Goal: Task Accomplishment & Management: Complete application form

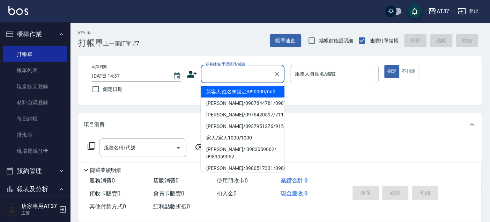
click at [230, 69] on input "顧客姓名/手機號碼/編號" at bounding box center [237, 74] width 67 height 12
click at [246, 89] on li "新客人 姓名未設定/090000/null" at bounding box center [243, 92] width 84 height 12
type input "新客人 姓名未設定/090000/null"
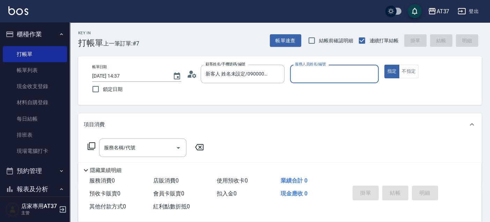
click at [309, 72] on input "服務人員姓名/編號" at bounding box center [334, 74] width 83 height 12
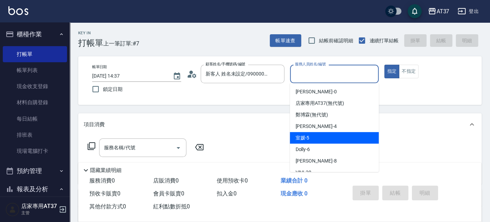
click at [342, 142] on div "室媛 -5" at bounding box center [334, 138] width 89 height 12
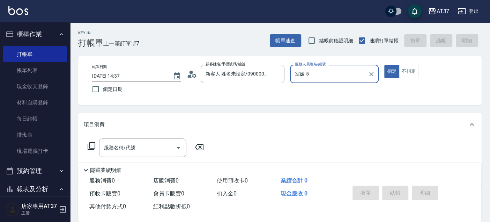
type input "室媛-5"
click at [149, 149] on input "服務名稱/代號" at bounding box center [137, 147] width 70 height 12
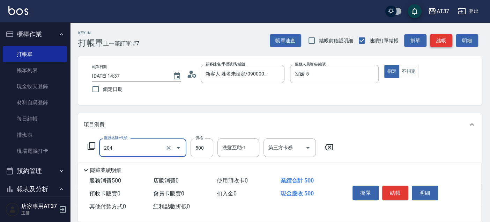
type input "A級洗+剪(204)"
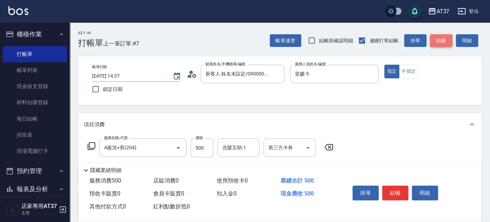
click at [441, 42] on button "結帳" at bounding box center [441, 40] width 22 height 13
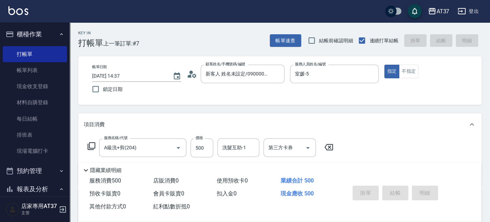
type input "2025/10/11 15:21"
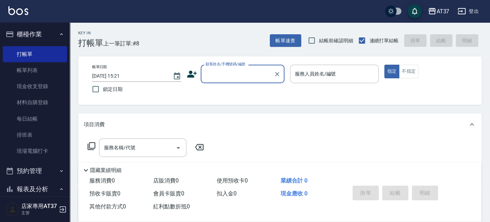
click at [225, 70] on input "顧客姓名/手機號碼/編號" at bounding box center [237, 74] width 67 height 12
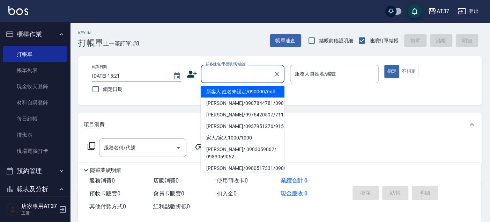
drag, startPoint x: 238, startPoint y: 92, endPoint x: 310, endPoint y: 75, distance: 73.3
click at [239, 92] on li "新客人 姓名未設定/090000/null" at bounding box center [243, 92] width 84 height 12
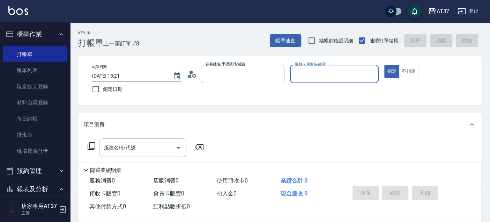
type input "新客人 姓名未設定/090000/null"
click at [310, 75] on input "服務人員姓名/編號" at bounding box center [334, 74] width 83 height 12
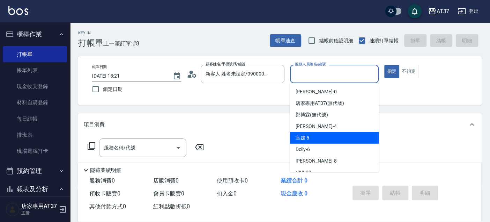
click at [329, 134] on div "室媛 -5" at bounding box center [334, 138] width 89 height 12
type input "室媛-5"
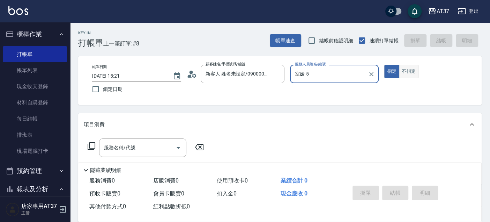
click at [417, 73] on button "不指定" at bounding box center [409, 72] width 20 height 14
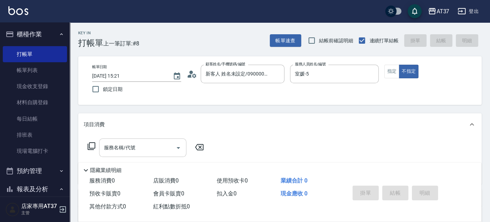
click at [163, 147] on input "服務名稱/代號" at bounding box center [137, 147] width 70 height 12
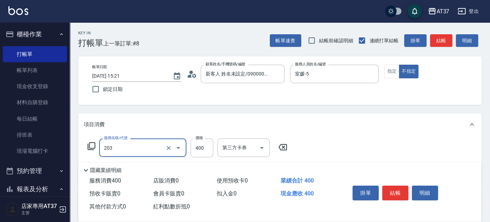
type input "B級洗+剪(203)"
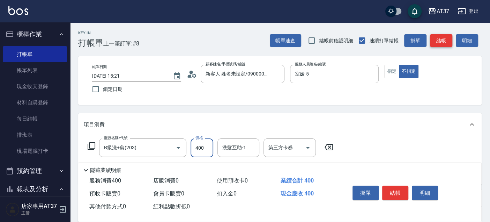
click at [438, 43] on button "結帳" at bounding box center [441, 40] width 22 height 13
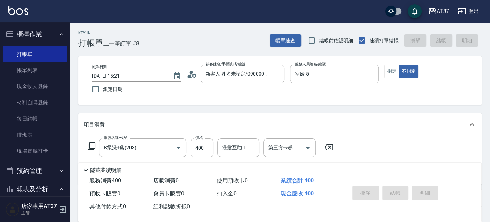
type input "2025/10/11 15:47"
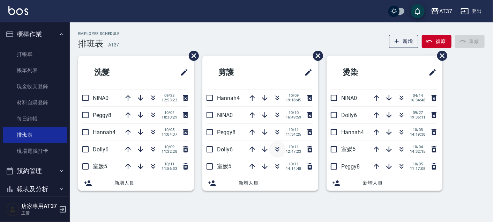
click at [278, 148] on icon "button" at bounding box center [277, 149] width 8 height 8
